Goal: Obtain resource: Download file/media

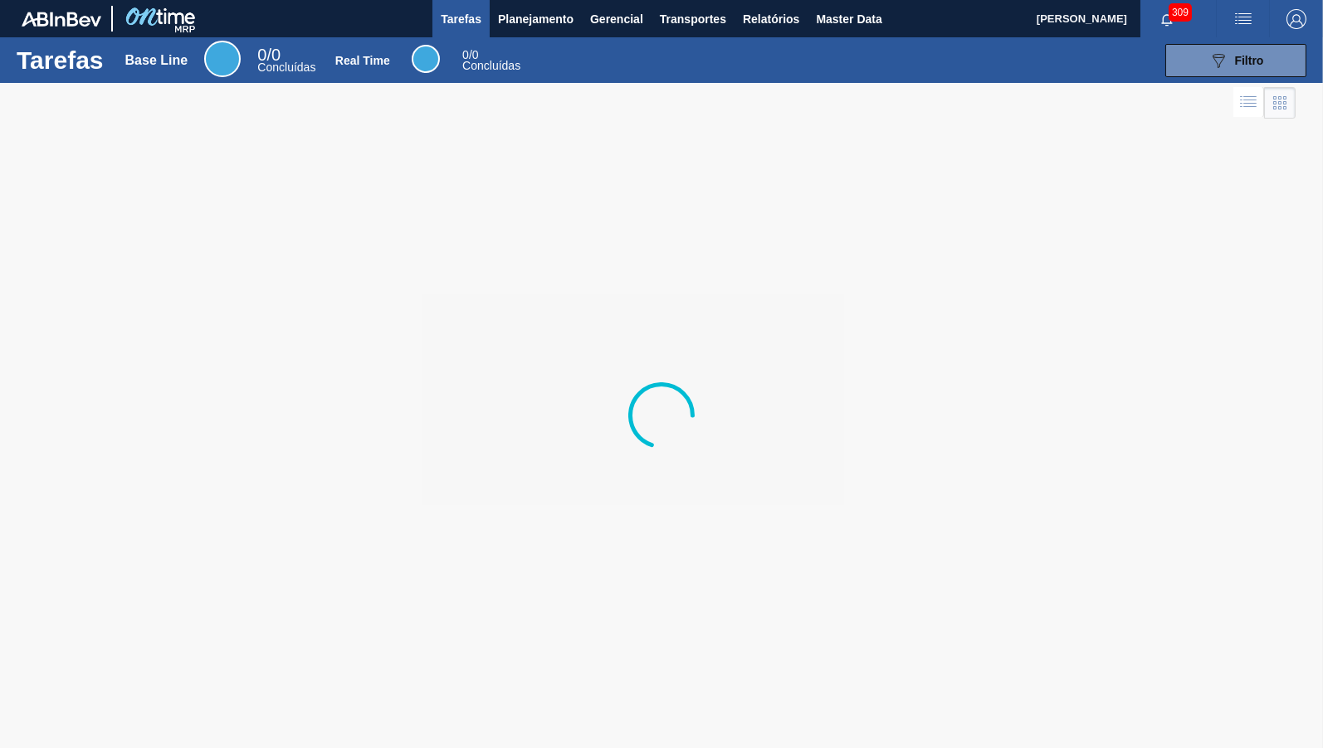
click at [885, 324] on div at bounding box center [661, 415] width 1323 height 665
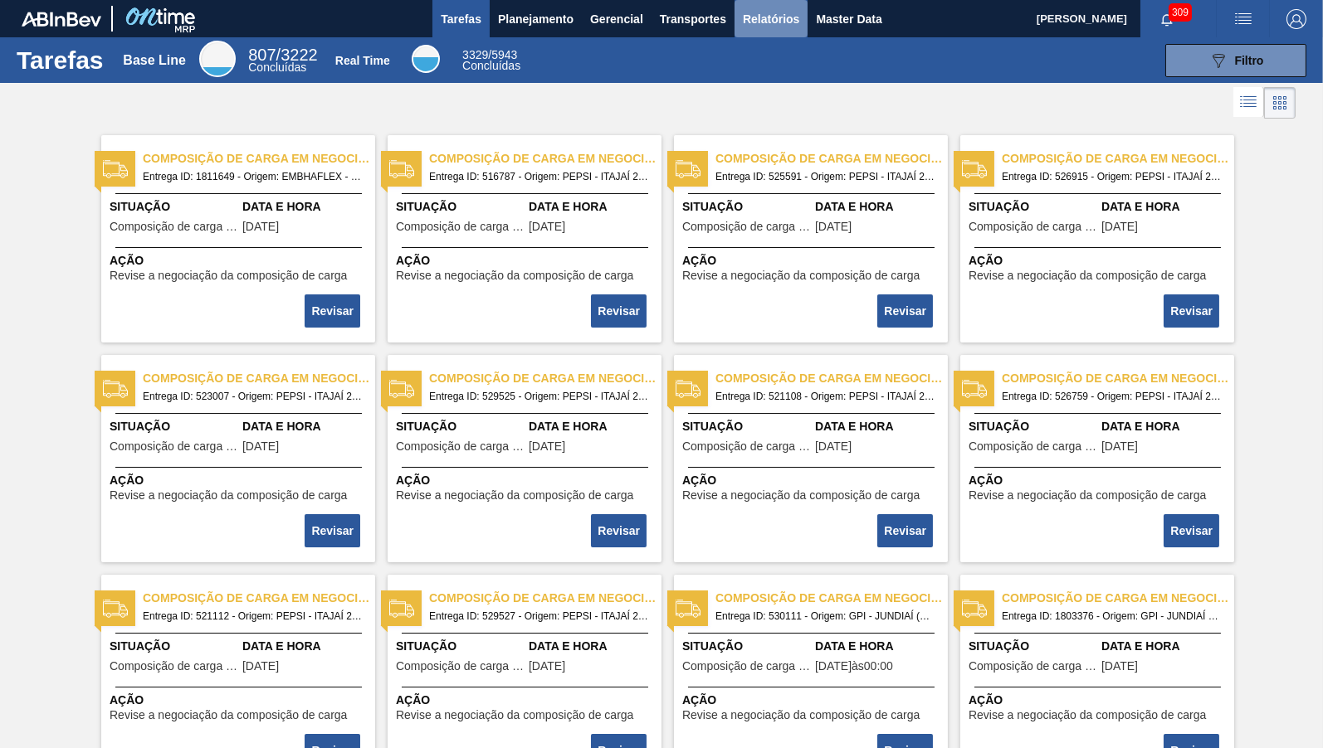
click at [802, 17] on button "Relatórios" at bounding box center [770, 18] width 73 height 37
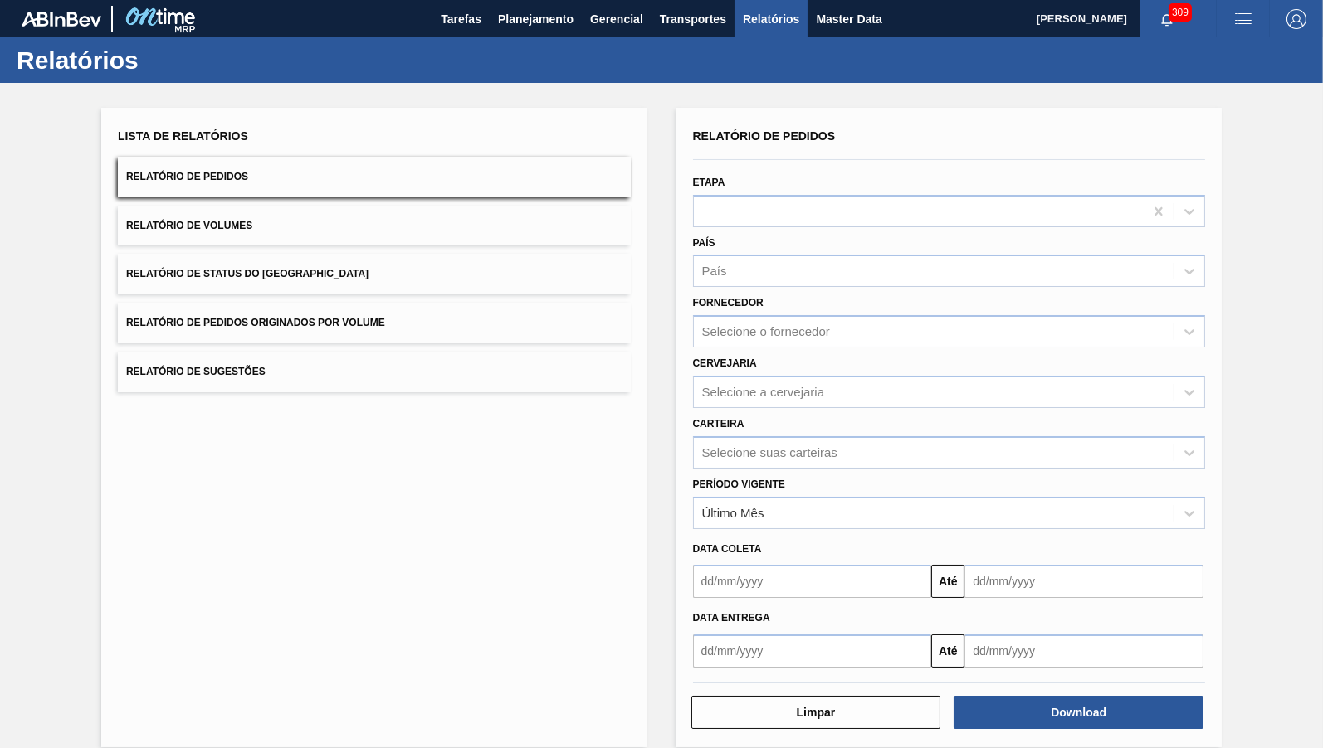
click at [354, 274] on button "Relatório de Status do [GEOGRAPHIC_DATA]" at bounding box center [374, 274] width 513 height 41
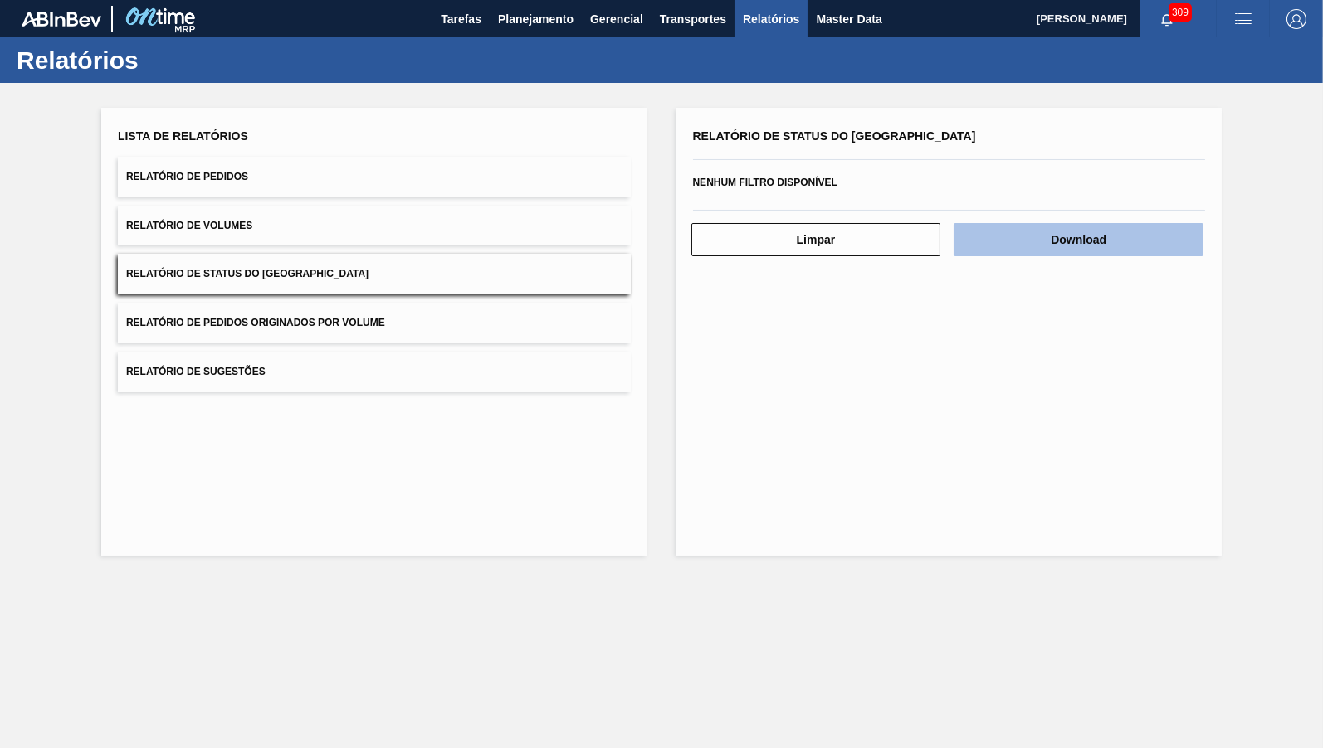
click at [1164, 236] on button "Download" at bounding box center [1078, 239] width 250 height 33
click at [256, 180] on button "Relatório de Pedidos" at bounding box center [374, 177] width 513 height 41
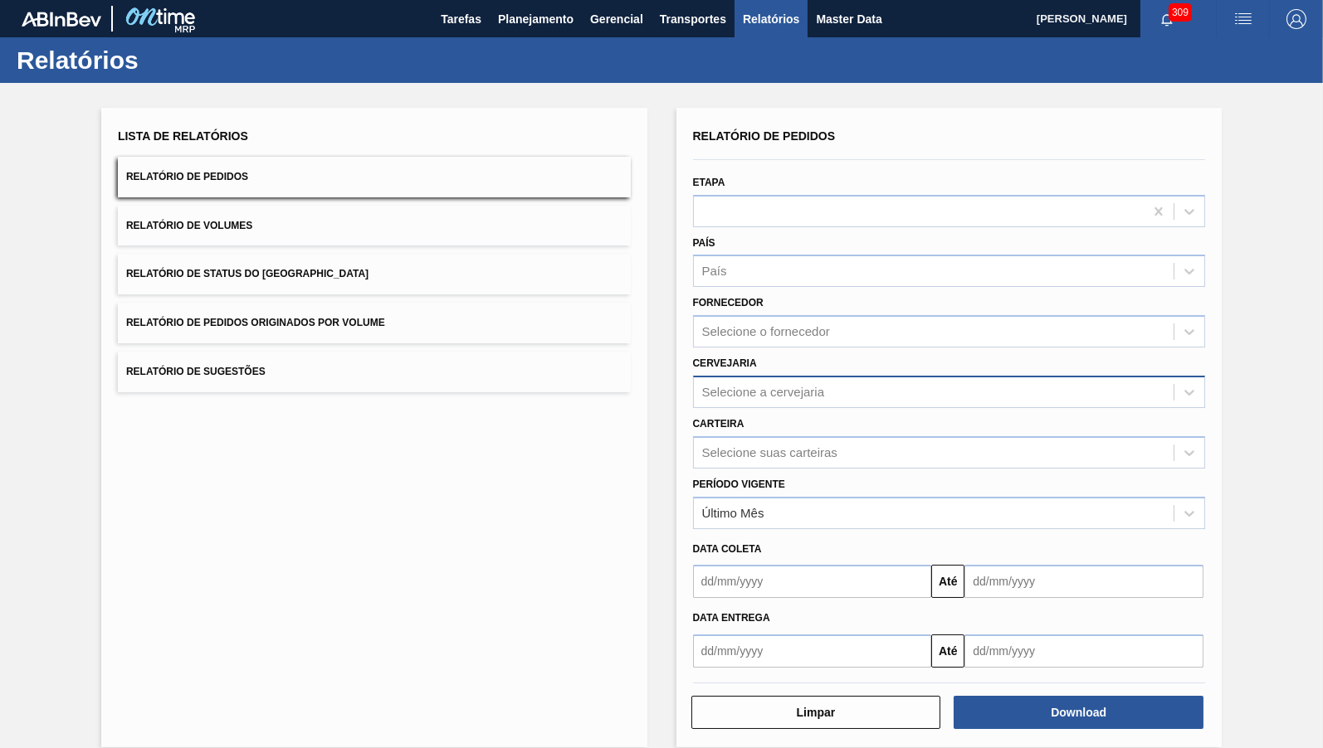
scroll to position [3, 0]
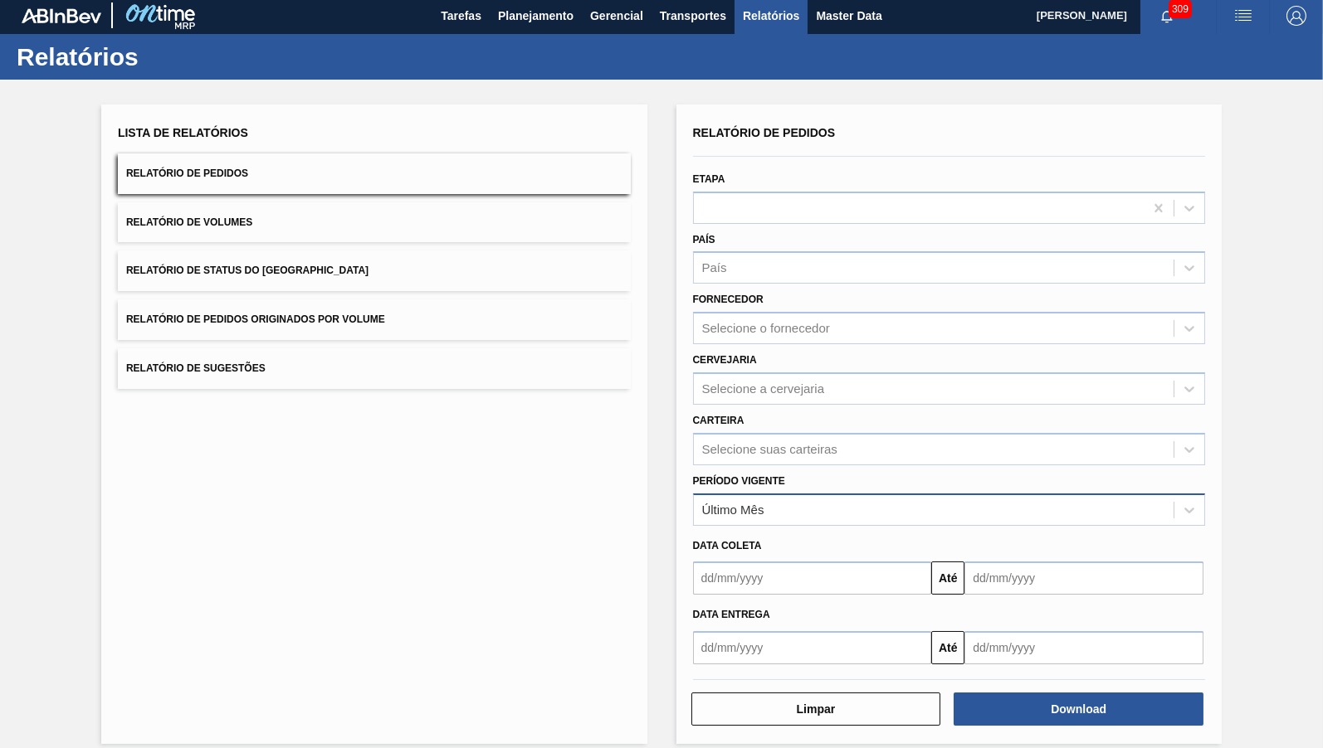
click at [791, 503] on div "Último Mês" at bounding box center [934, 510] width 480 height 24
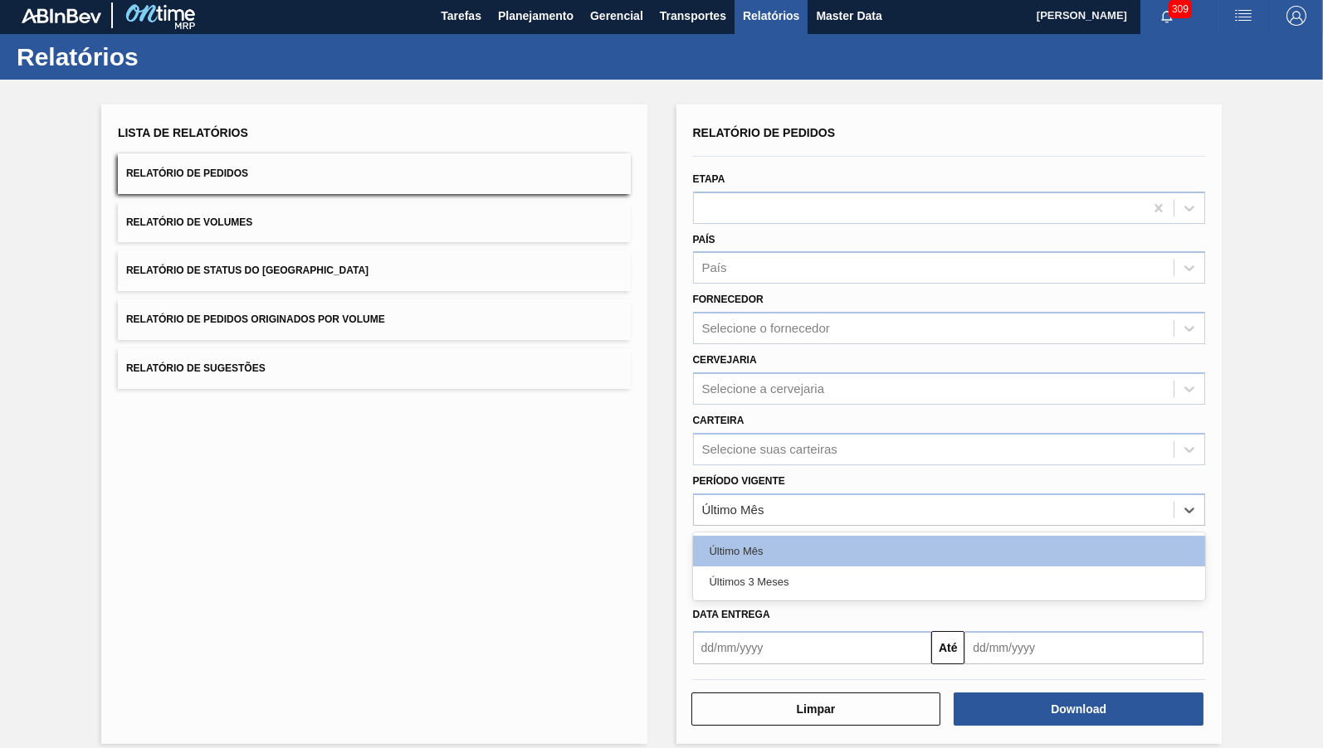
click at [782, 569] on div "Últimos 3 Meses" at bounding box center [949, 582] width 513 height 31
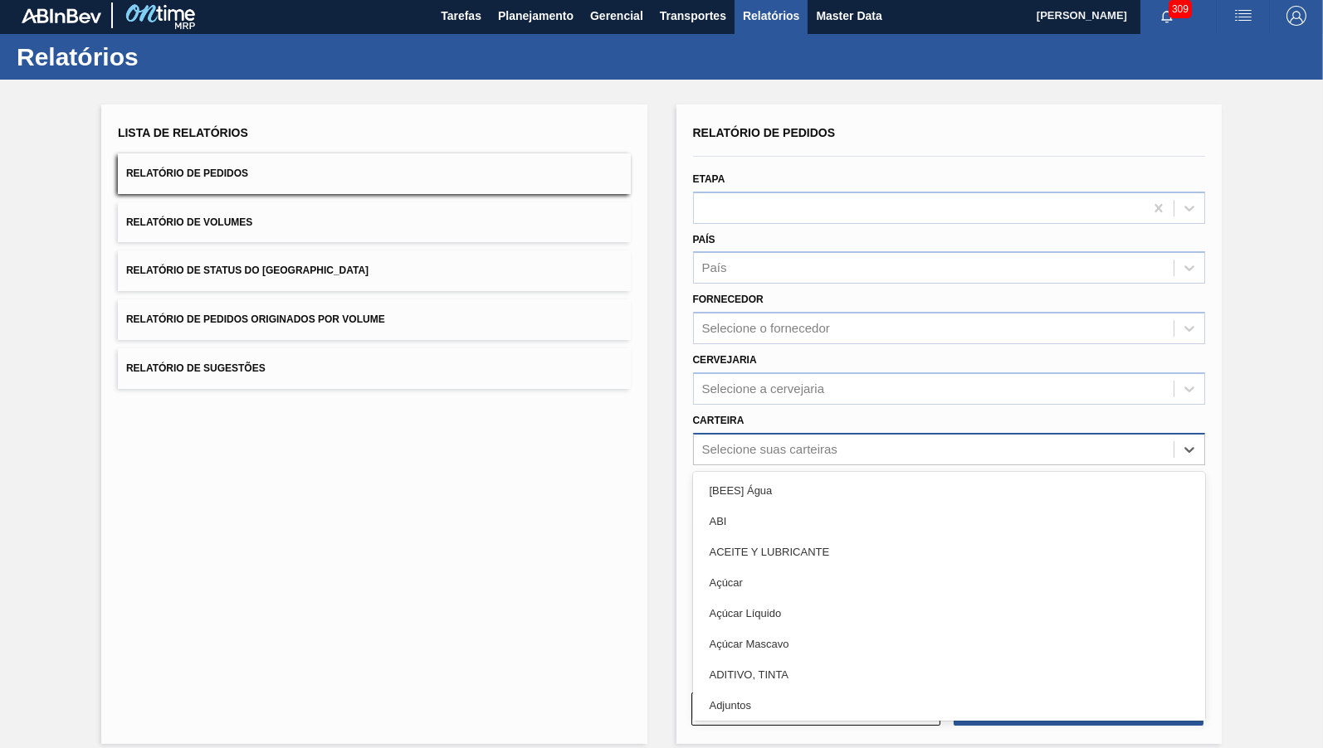
click at [793, 442] on div "Selecione suas carteiras" at bounding box center [769, 449] width 135 height 14
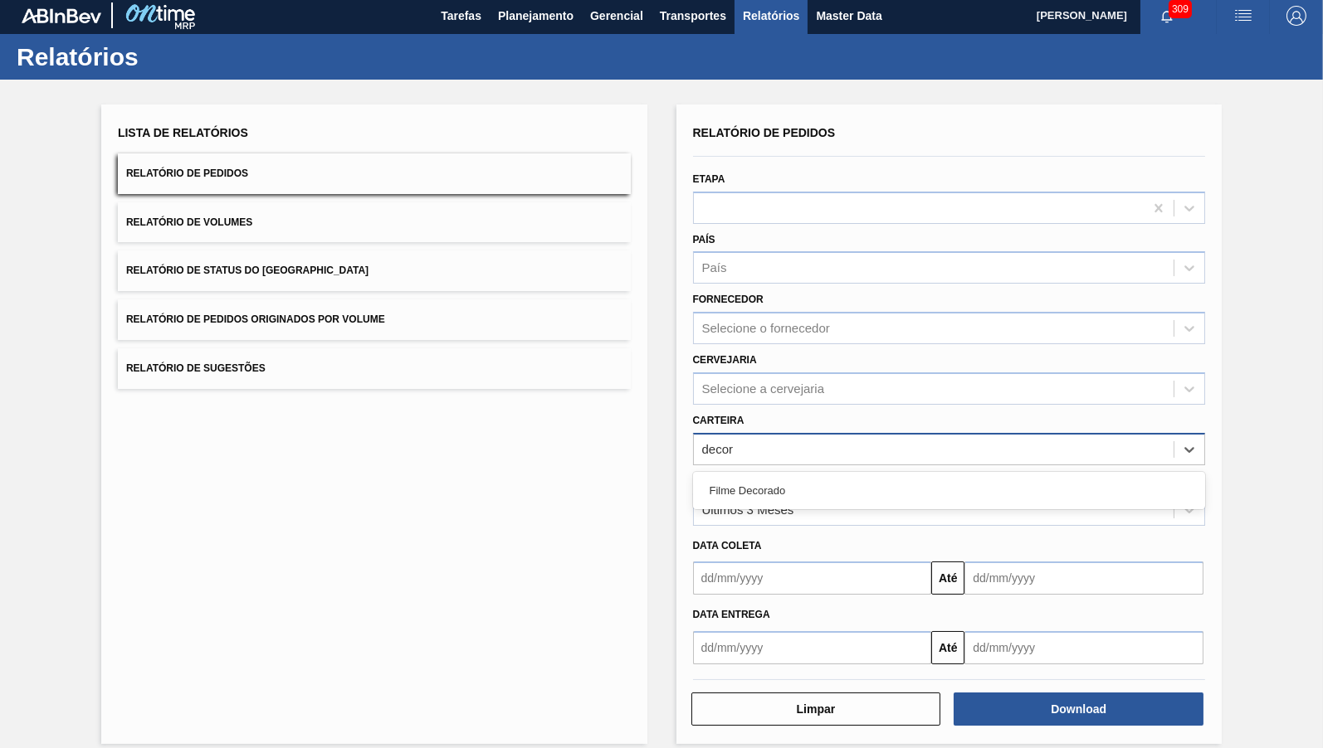
type input "decor"
click at [789, 466] on div "Período Vigente Últimos 3 Meses" at bounding box center [949, 496] width 526 height 61
click at [786, 409] on div "Carteira Selecione suas carteiras" at bounding box center [949, 437] width 513 height 56
click at [797, 442] on div "Selecione suas carteiras" at bounding box center [769, 449] width 135 height 14
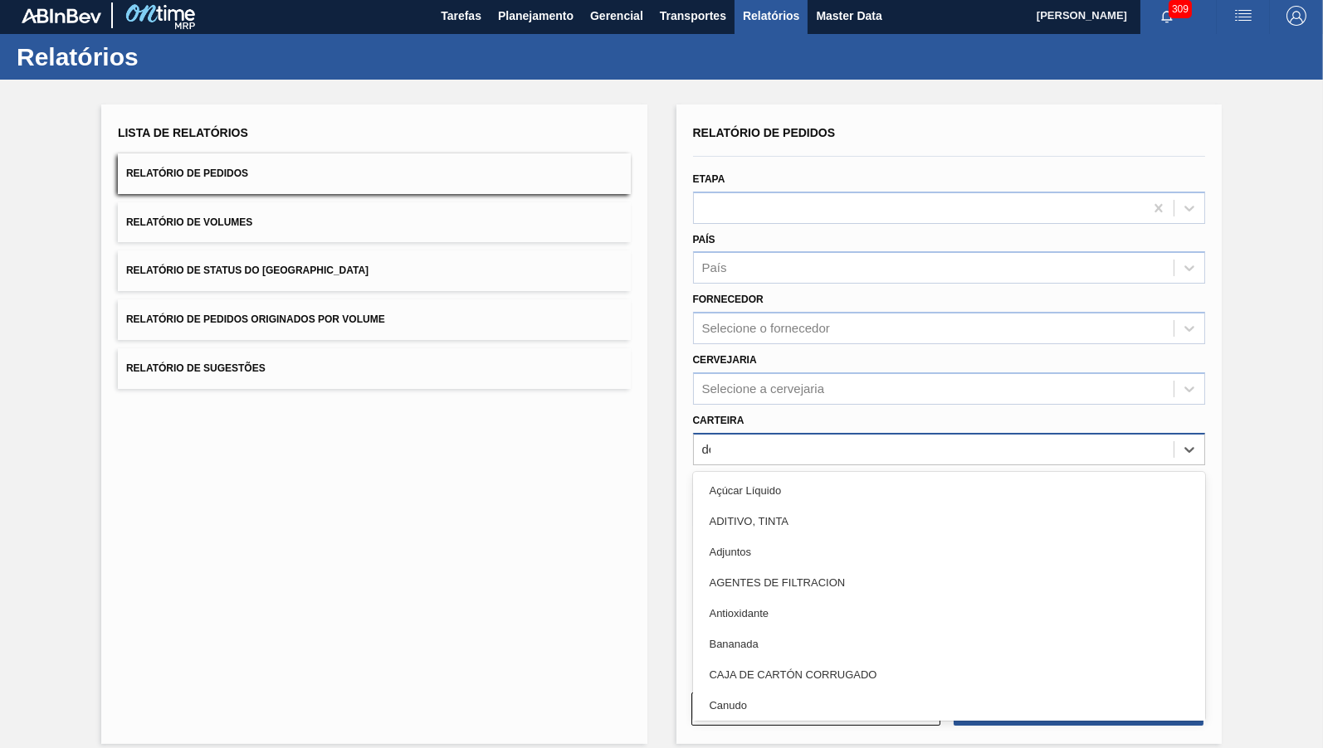
type input "decor"
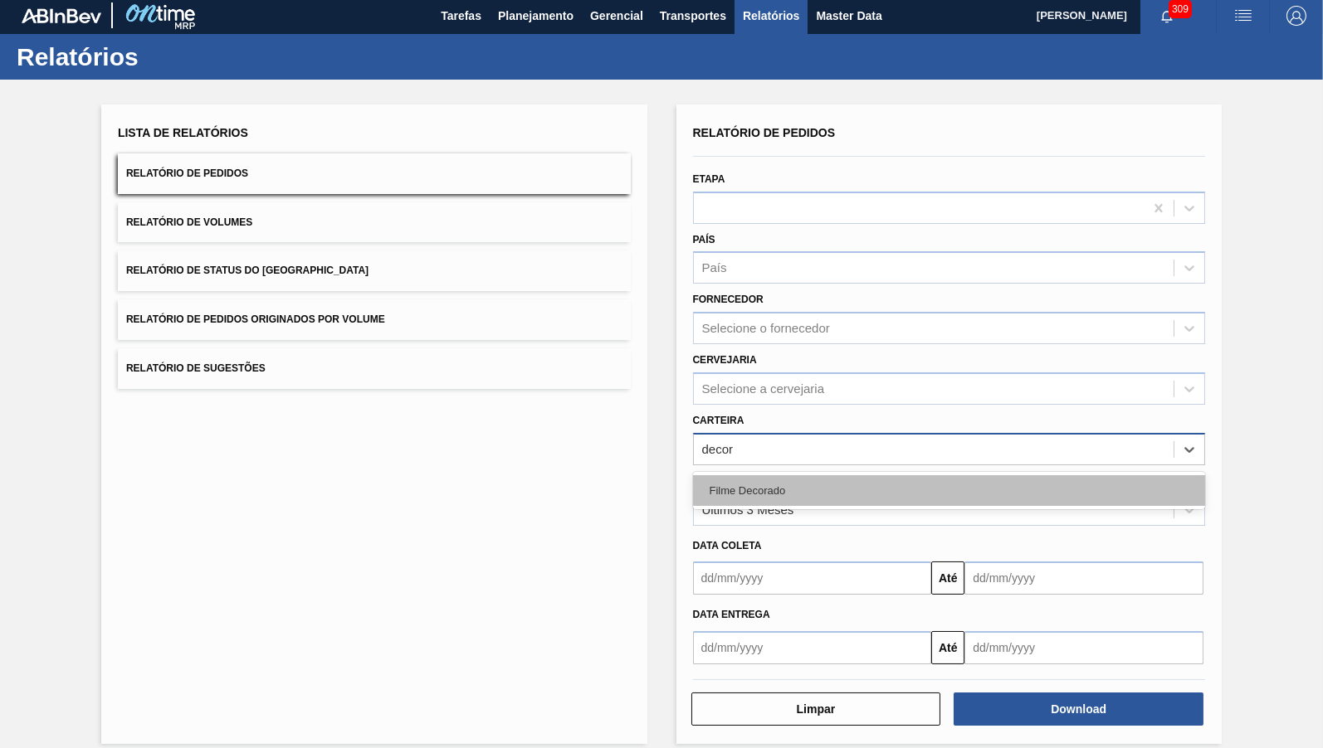
click at [767, 475] on div "Filme Decorado" at bounding box center [949, 490] width 513 height 31
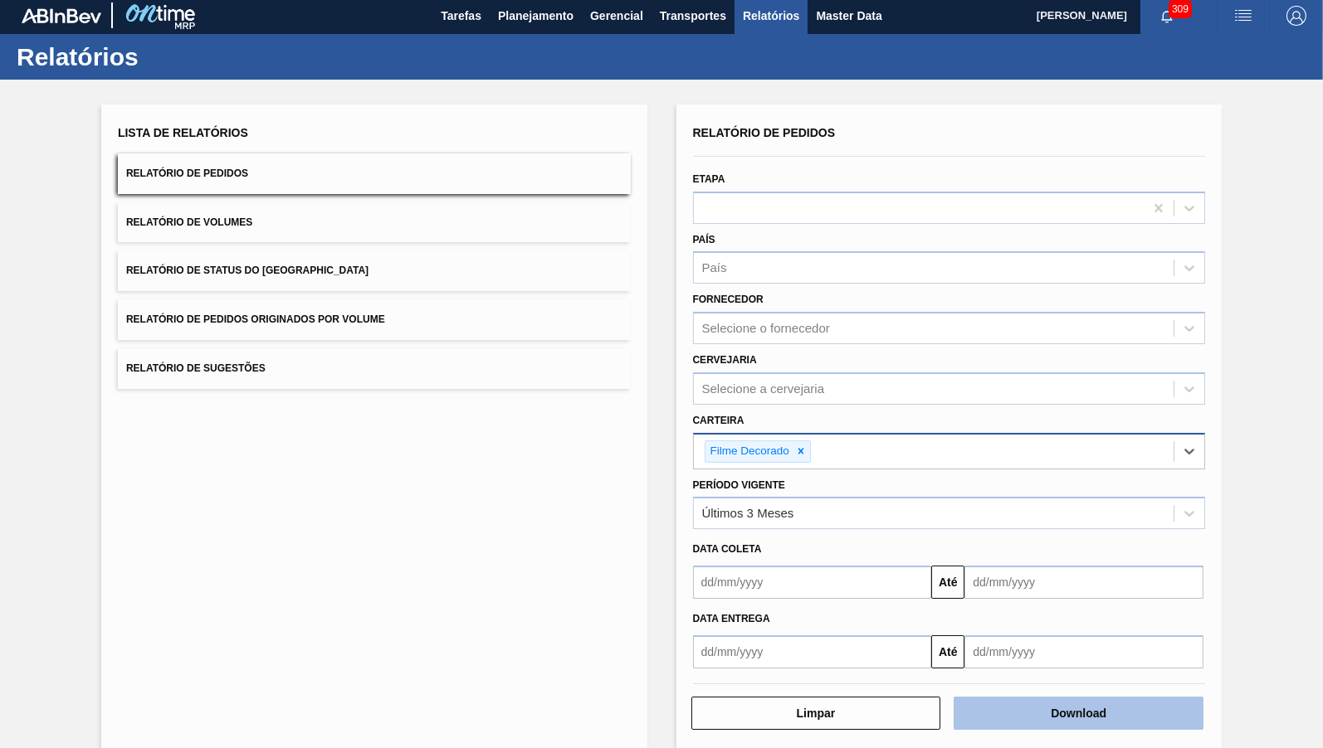
click at [1172, 697] on button "Download" at bounding box center [1078, 713] width 250 height 33
